Goal: Information Seeking & Learning: Understand process/instructions

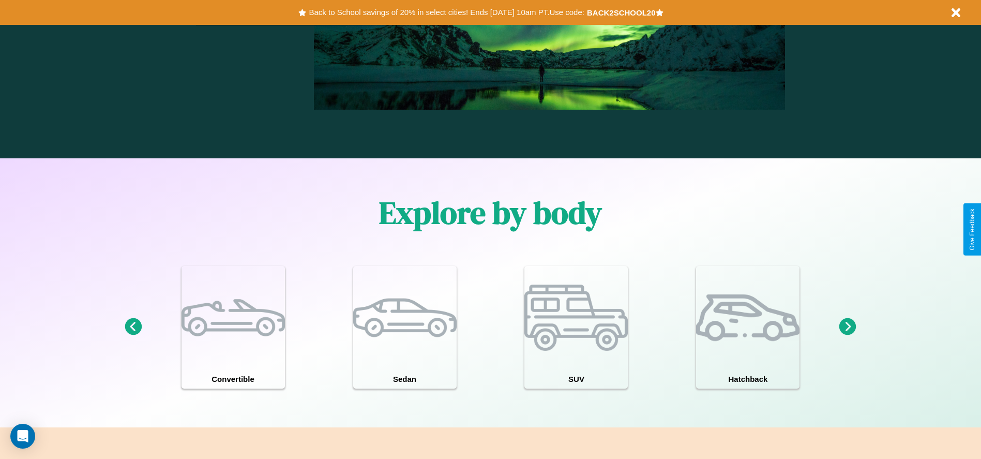
scroll to position [903, 0]
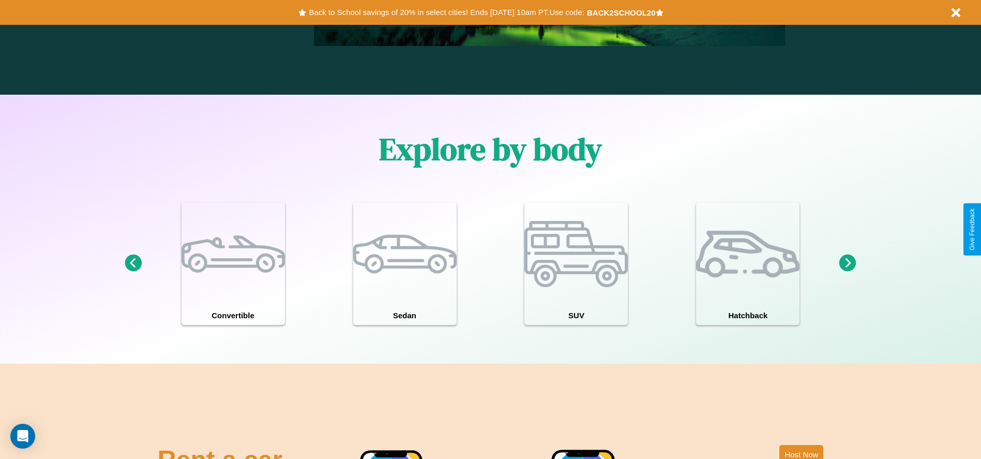
click at [848, 263] on icon at bounding box center [848, 263] width 17 height 17
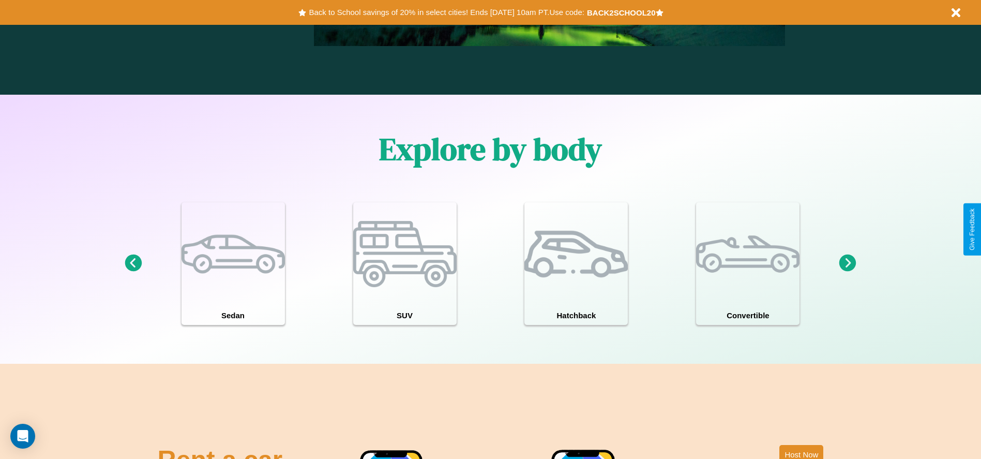
click at [133, 263] on icon at bounding box center [133, 263] width 17 height 17
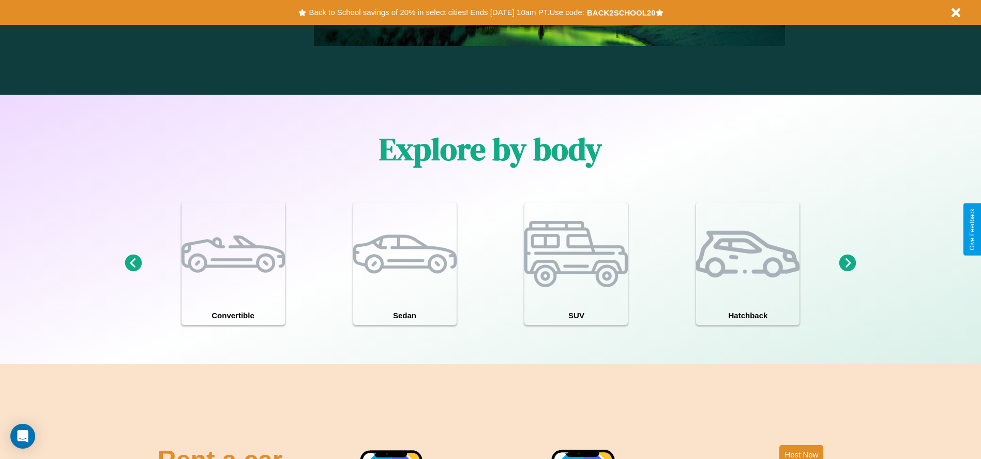
click at [848, 263] on icon at bounding box center [848, 263] width 17 height 17
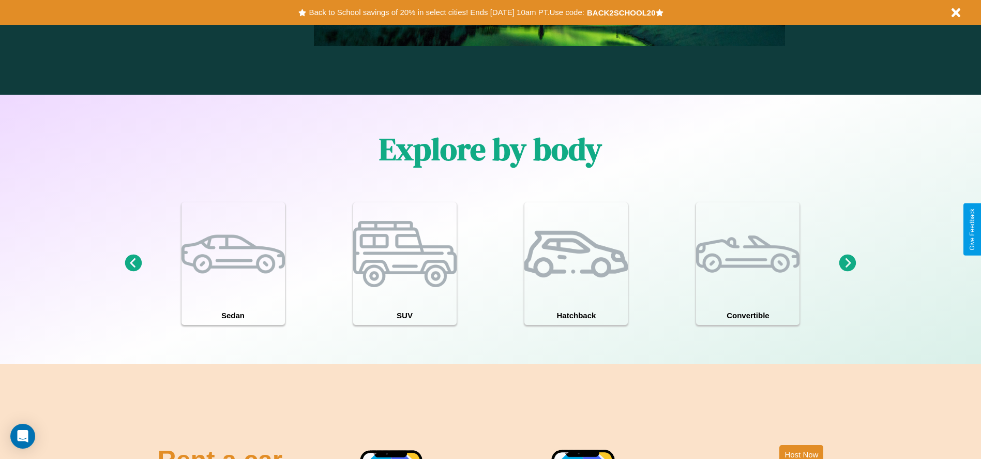
click at [133, 263] on icon at bounding box center [133, 263] width 17 height 17
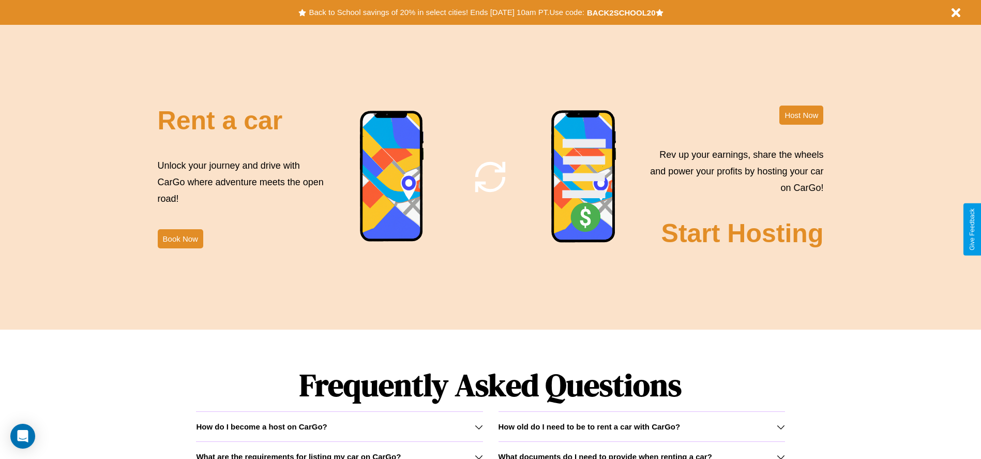
scroll to position [1251, 0]
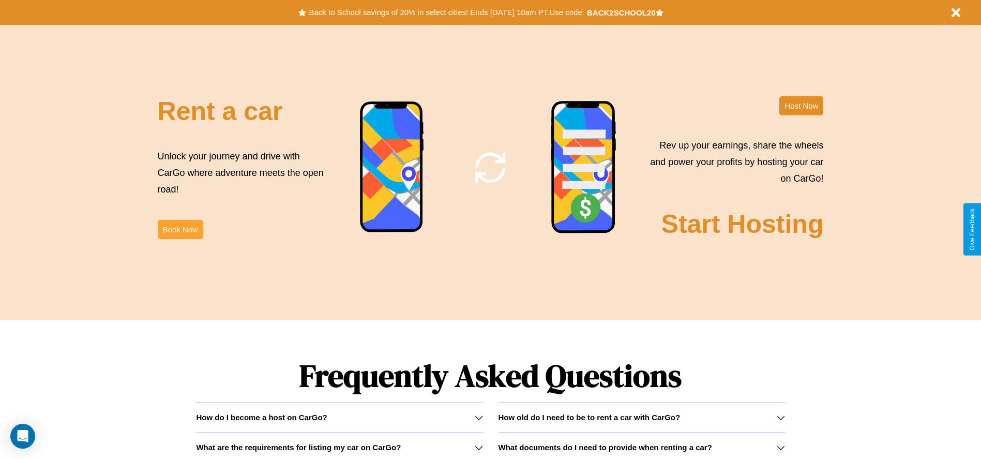
click at [180, 229] on button "Book Now" at bounding box center [181, 229] width 46 height 19
